Goal: Find specific page/section

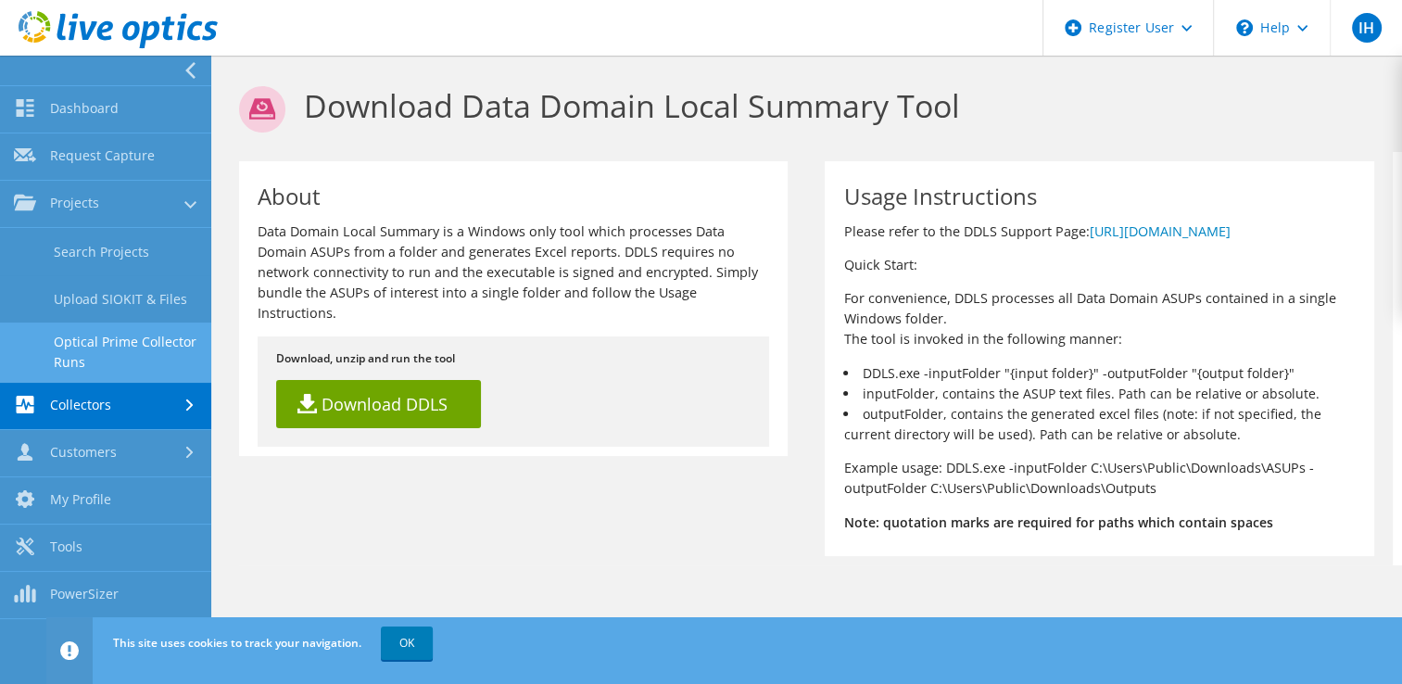
click at [97, 340] on link "Optical Prime Collector Runs" at bounding box center [105, 352] width 211 height 59
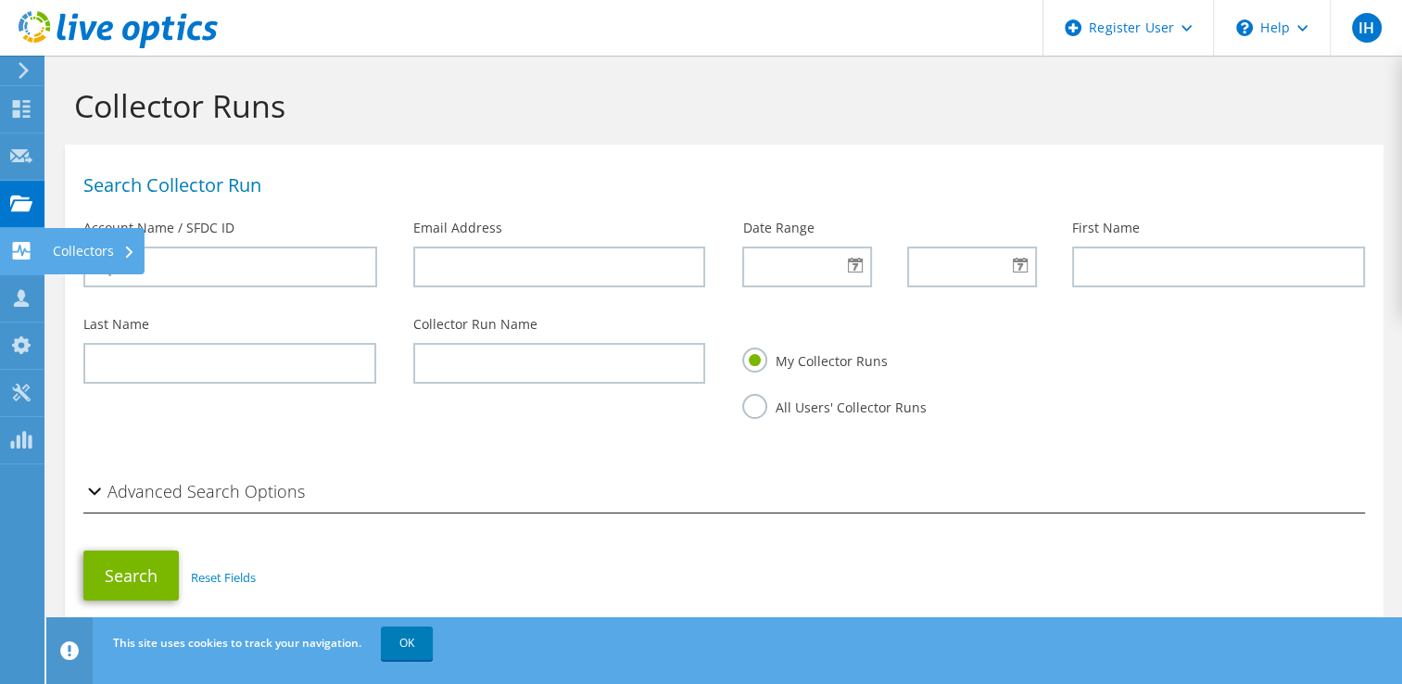
click at [26, 254] on use at bounding box center [22, 251] width 18 height 18
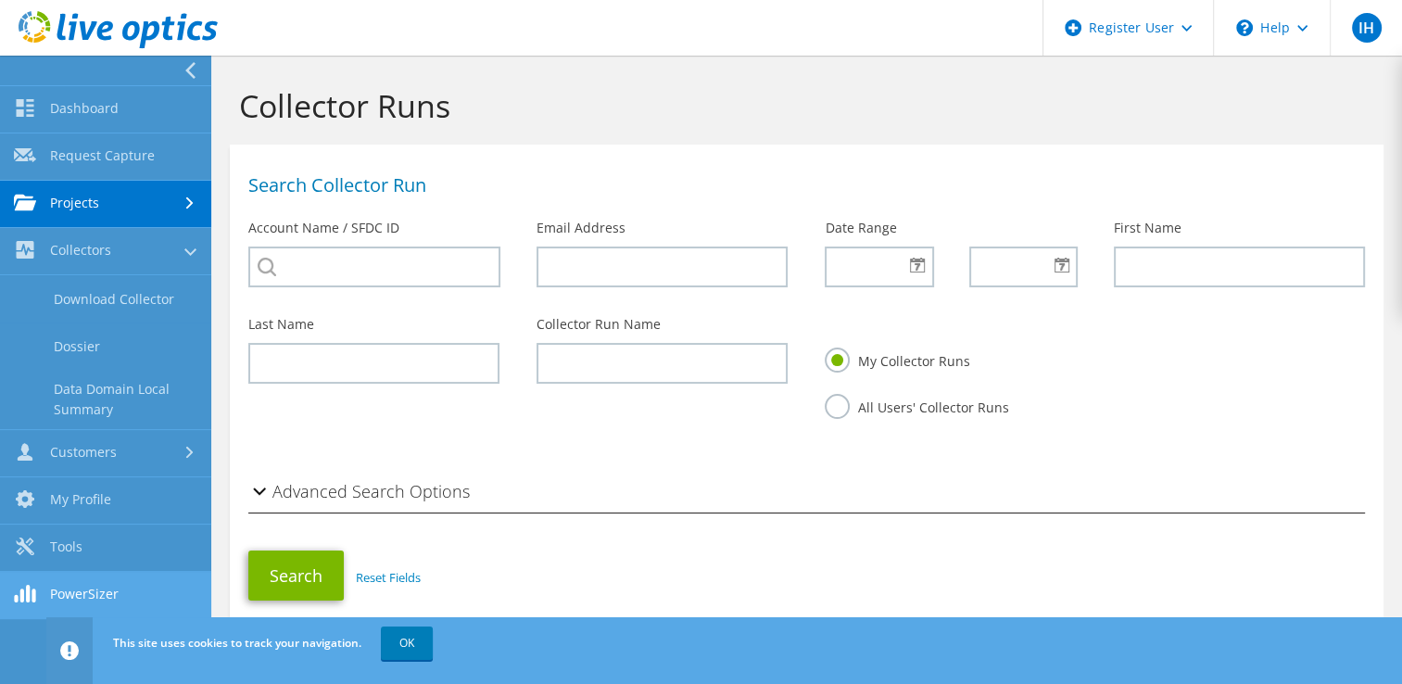
click at [31, 593] on icon at bounding box center [25, 594] width 22 height 18
